Goal: Task Accomplishment & Management: Manage account settings

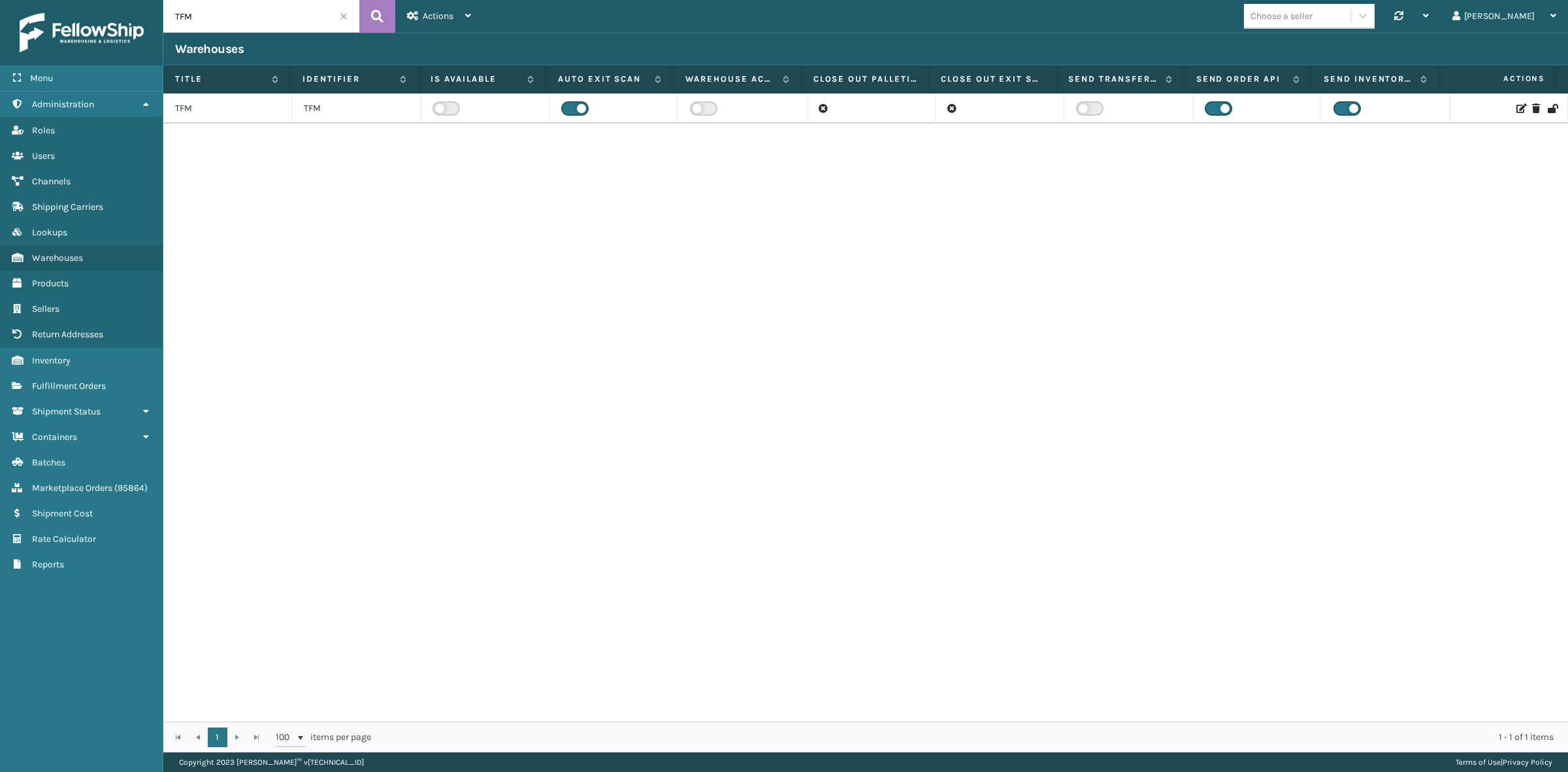
click at [746, 353] on div "TFM TFM" at bounding box center [866, 407] width 1405 height 628
click at [440, 101] on label at bounding box center [446, 108] width 27 height 14
click at [440, 101] on input "checkbox" at bounding box center [437, 105] width 8 height 8
click at [1516, 104] on icon at bounding box center [1520, 108] width 8 height 9
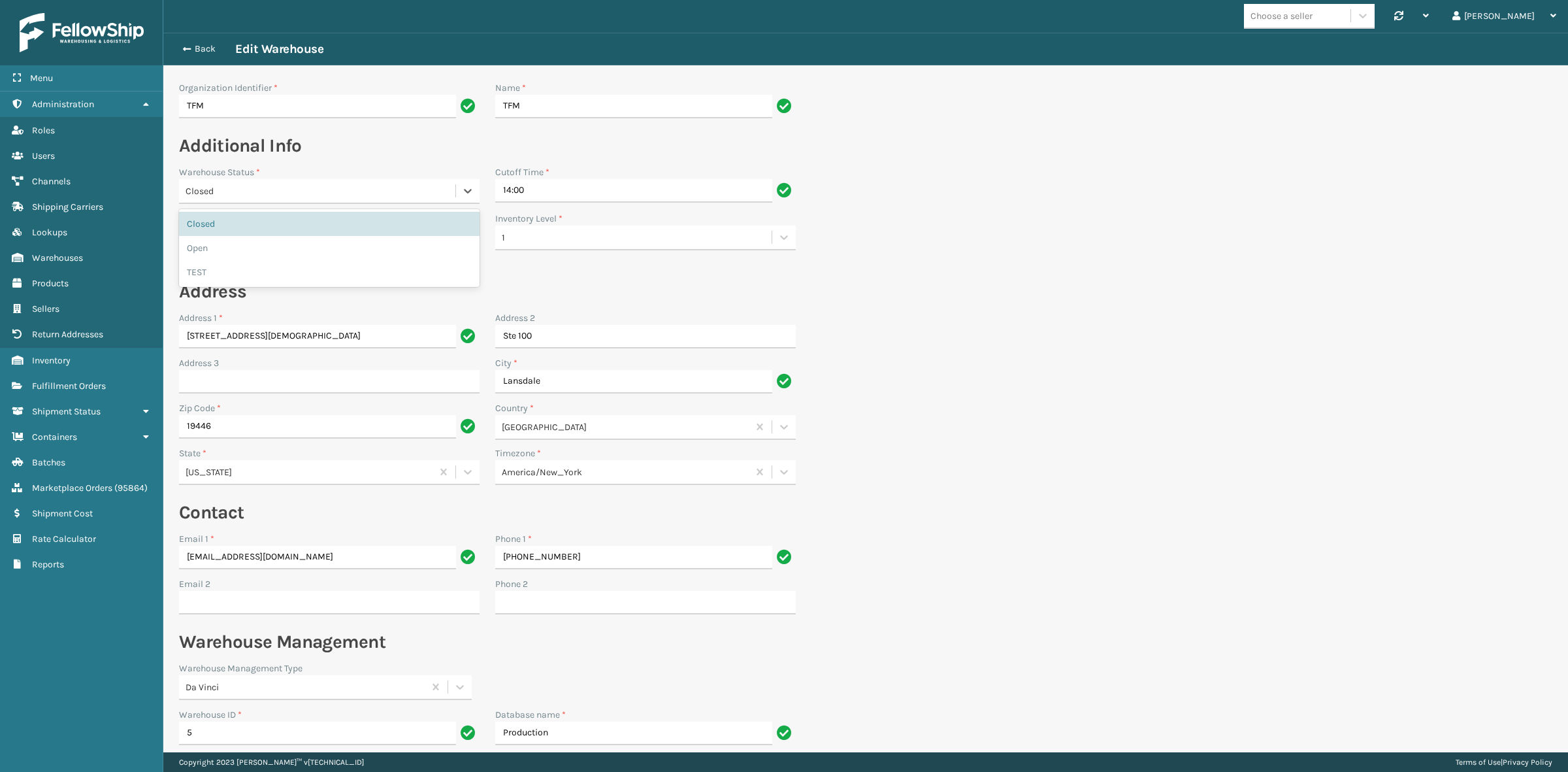
click at [330, 187] on div "Closed" at bounding box center [321, 191] width 271 height 14
click at [305, 252] on div "Open" at bounding box center [329, 247] width 300 height 24
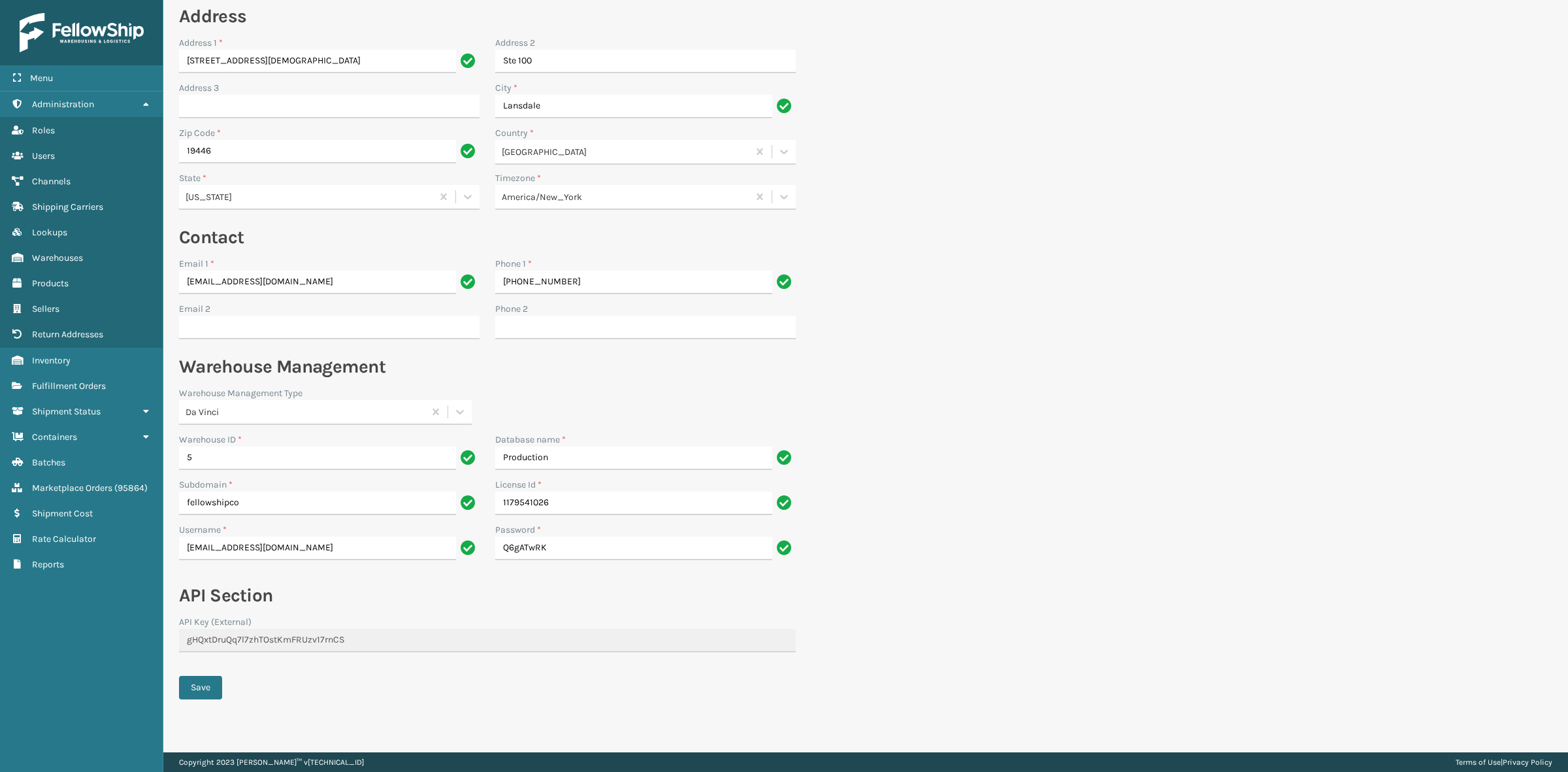
scroll to position [276, 0]
click at [205, 683] on button "Save" at bounding box center [200, 687] width 43 height 23
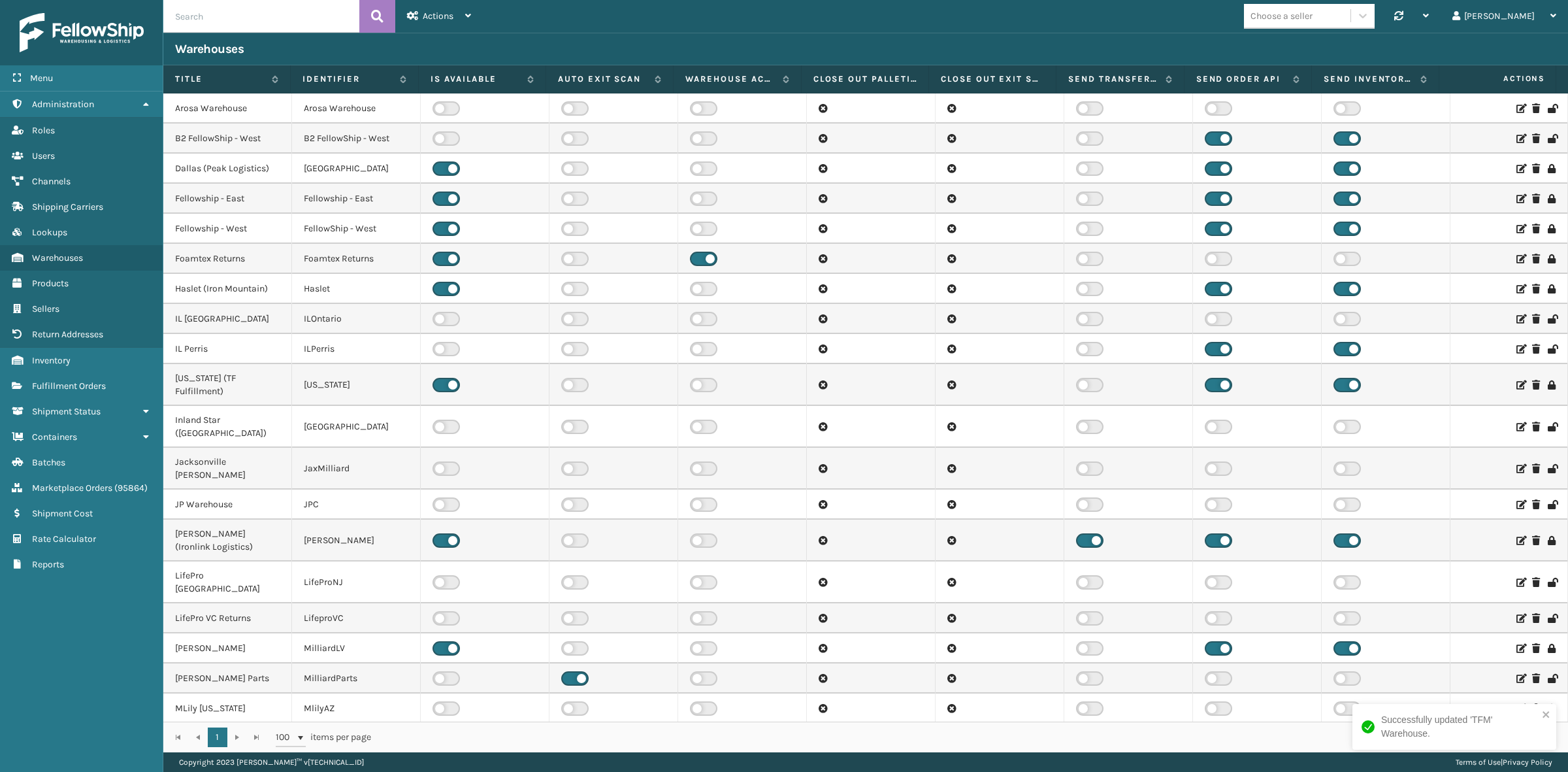
click at [266, 20] on input "text" at bounding box center [261, 16] width 196 height 33
type input "TFM"
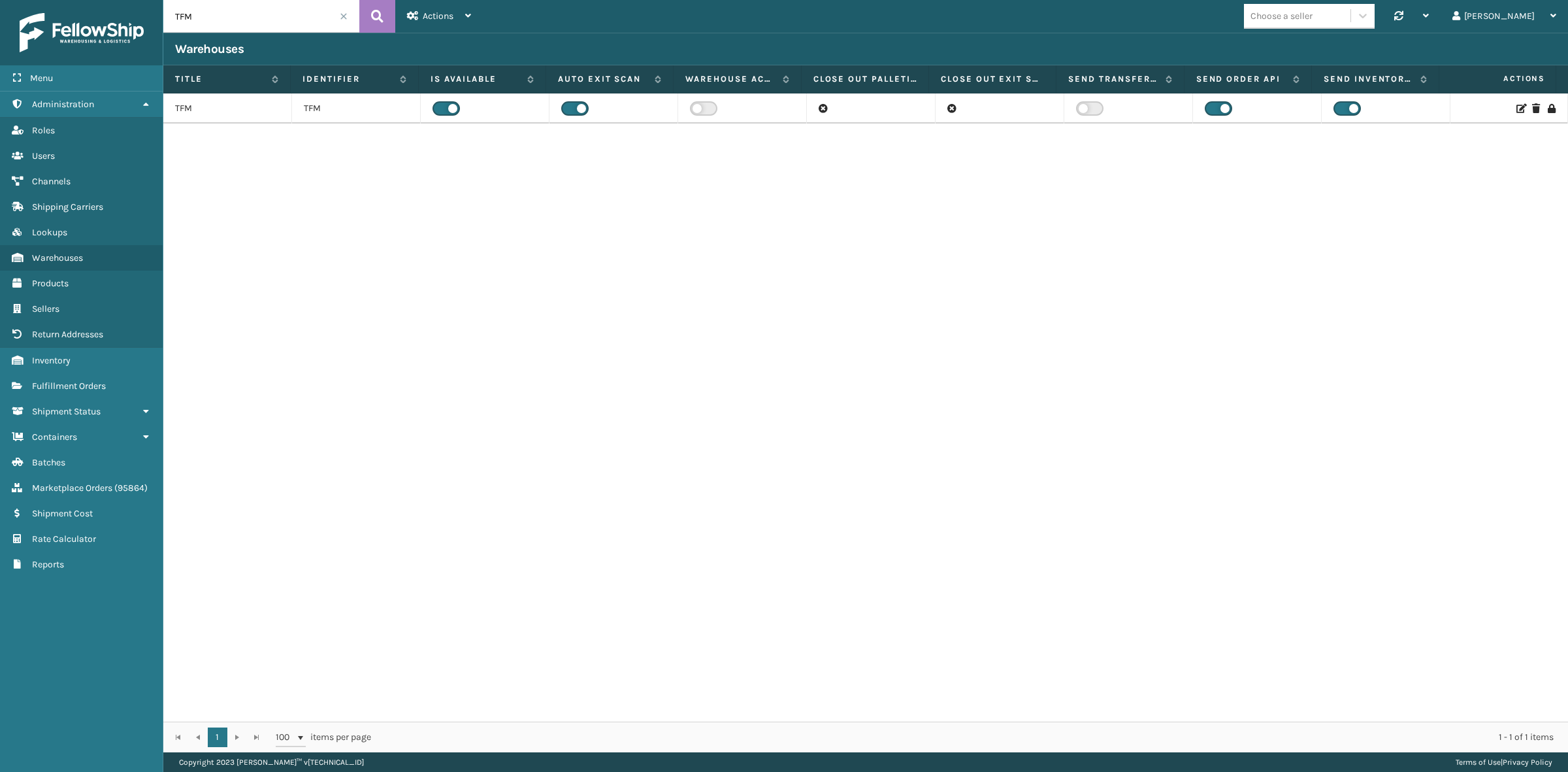
click at [1516, 104] on icon at bounding box center [1520, 108] width 8 height 9
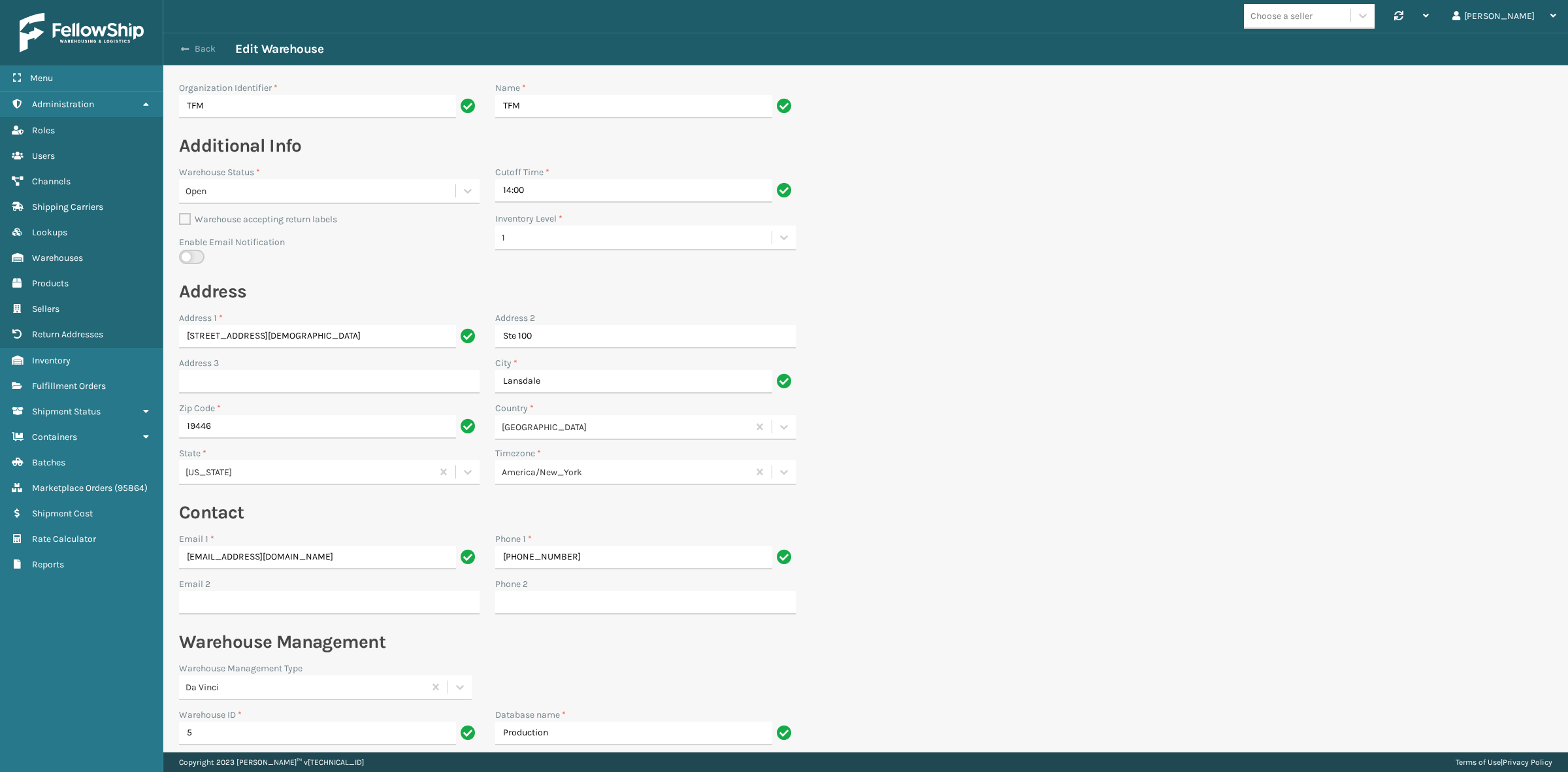
click at [201, 51] on button "Back" at bounding box center [205, 49] width 60 height 12
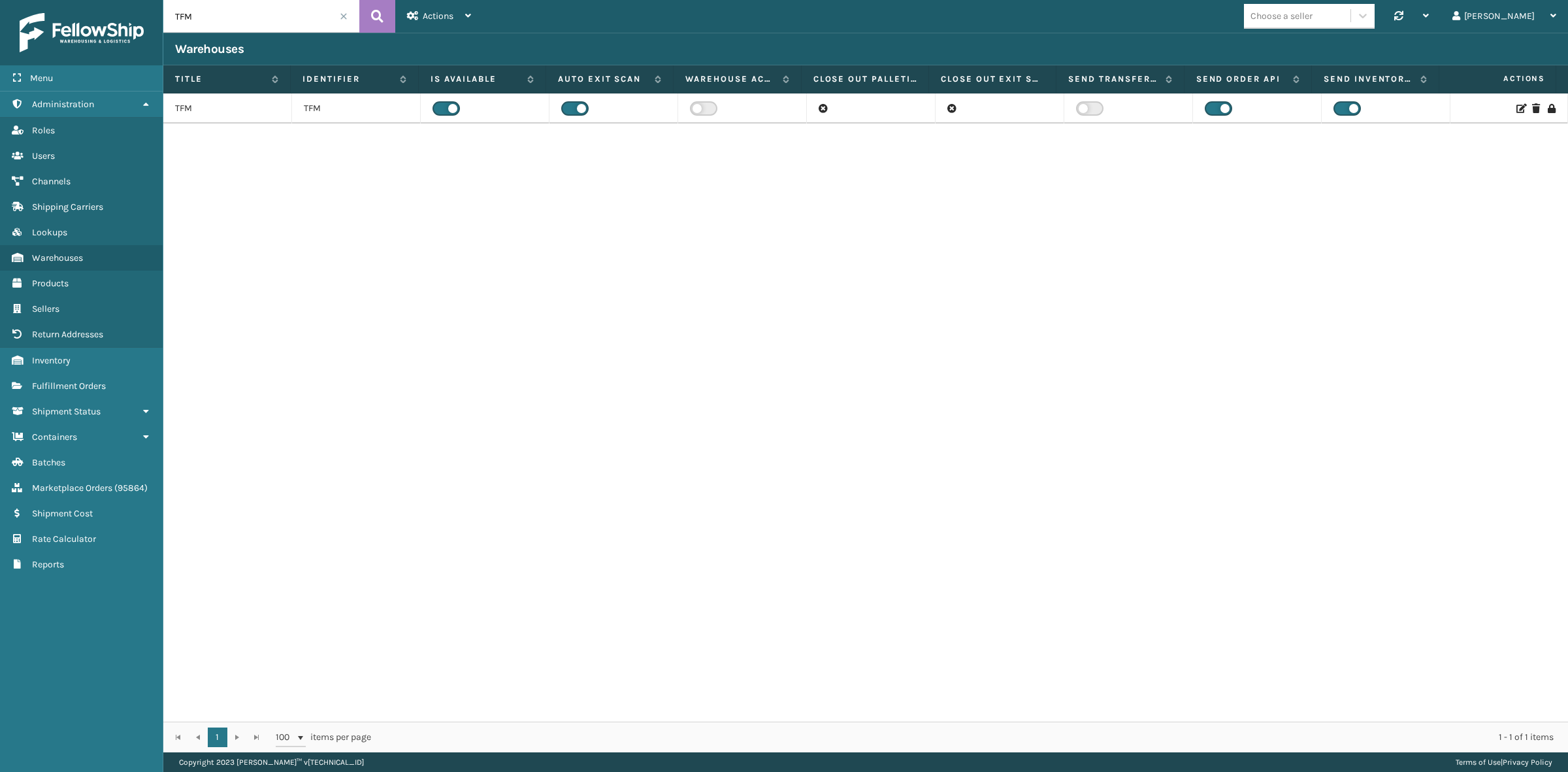
click at [1516, 112] on icon at bounding box center [1520, 108] width 8 height 9
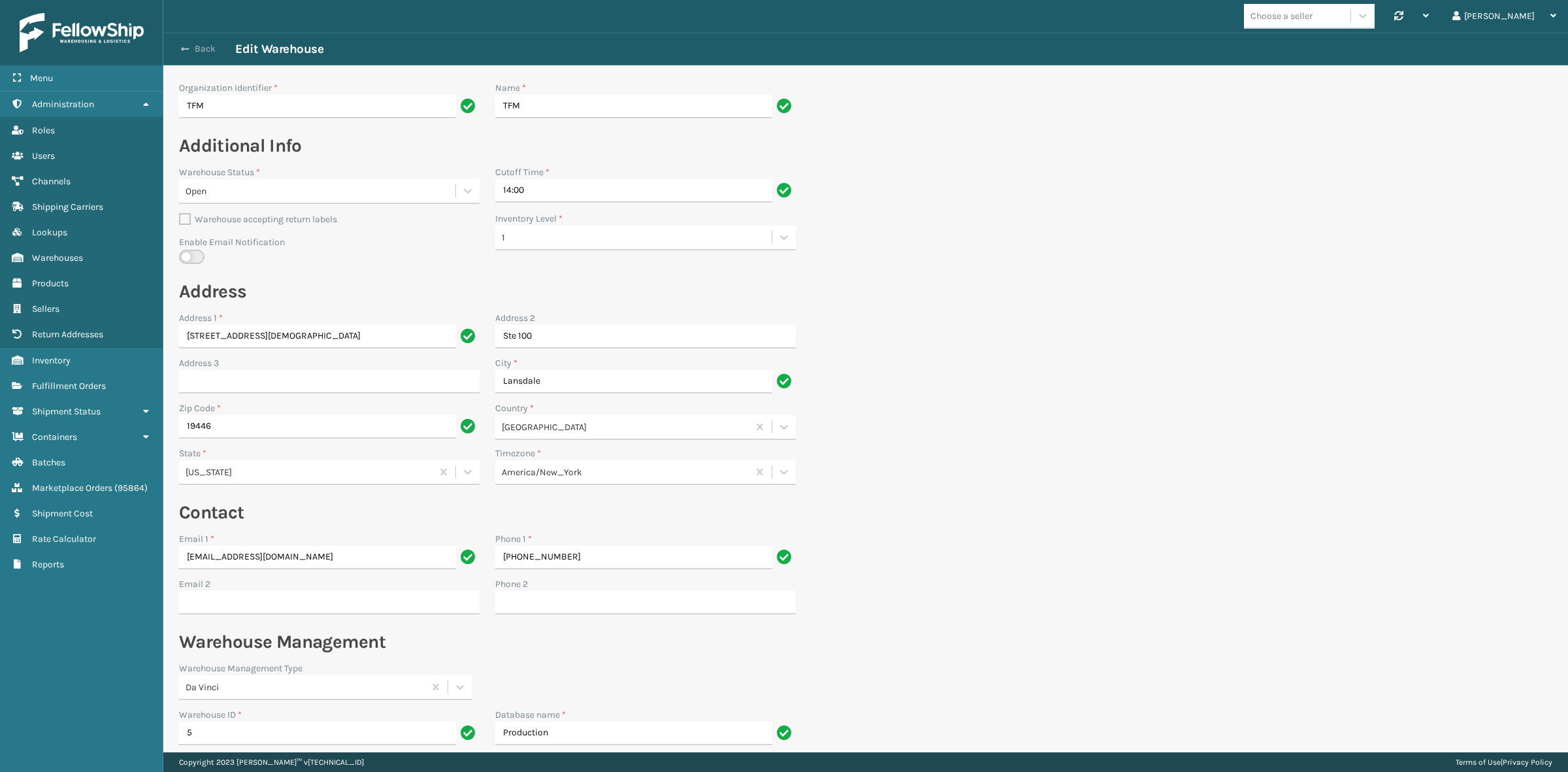
click at [208, 45] on button "Back" at bounding box center [205, 49] width 60 height 12
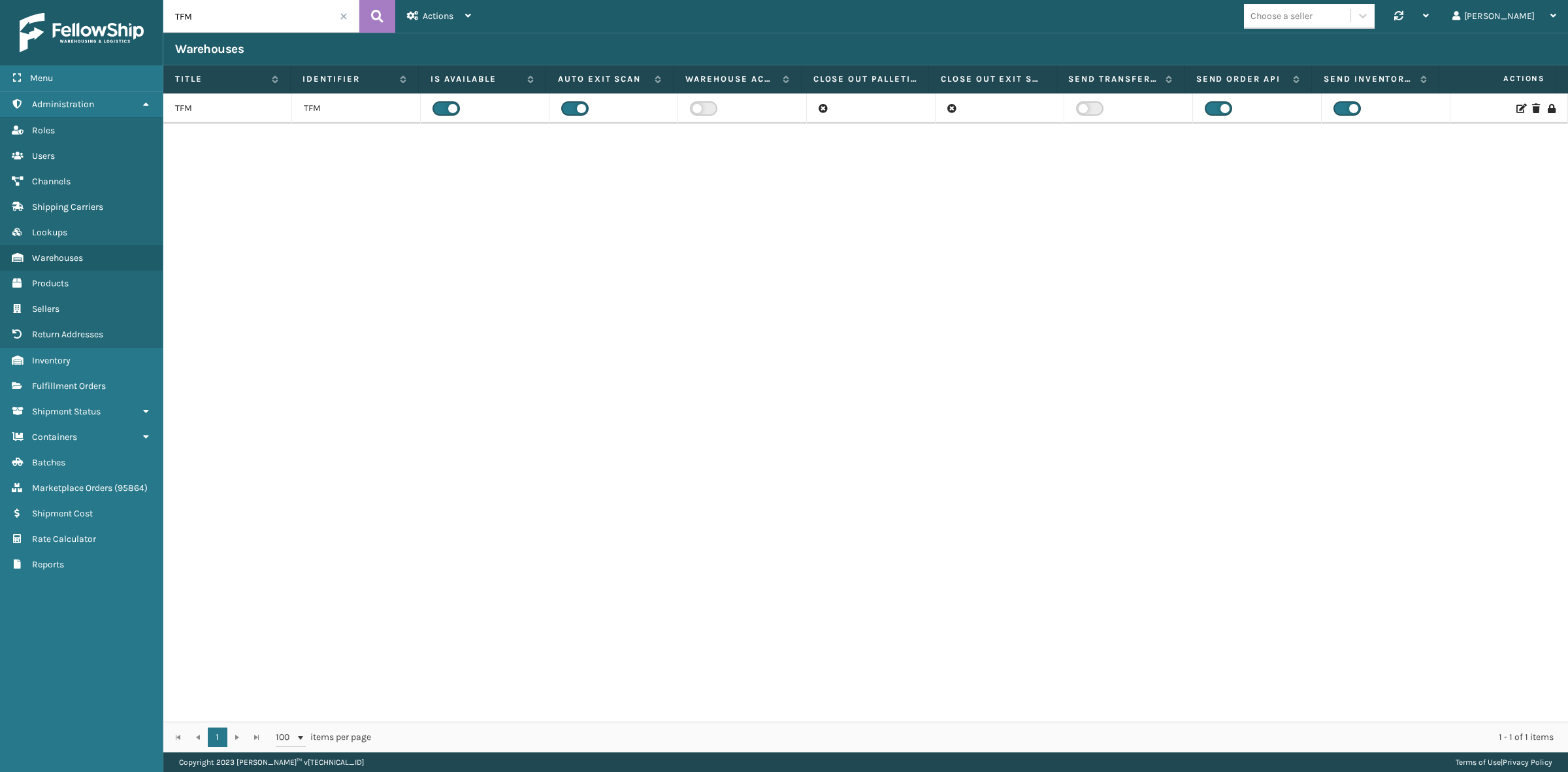
click at [345, 14] on span at bounding box center [343, 16] width 8 height 8
